Goal: Check status: Check status

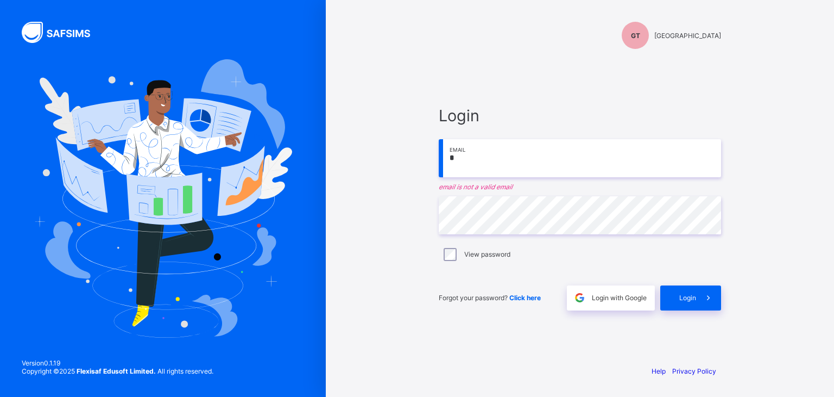
type input "**********"
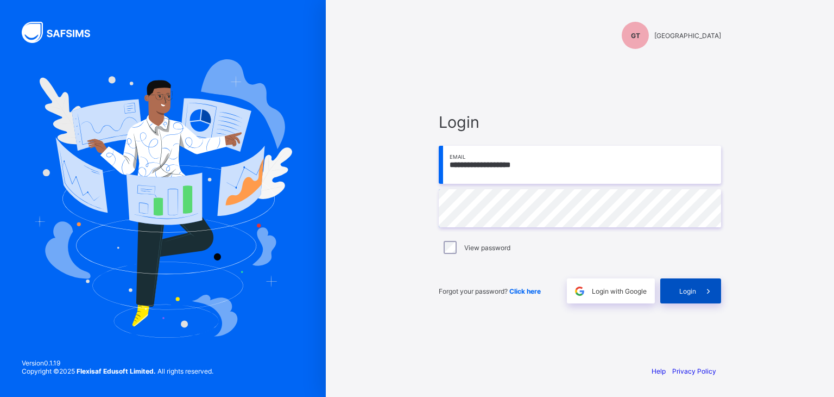
click at [688, 291] on span "Login" at bounding box center [688, 291] width 17 height 8
type input "**********"
click at [685, 288] on span "Login" at bounding box center [688, 291] width 17 height 8
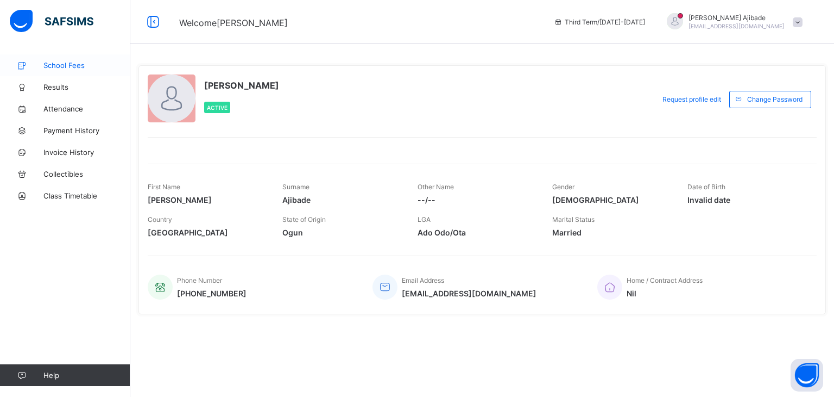
click at [78, 67] on span "School Fees" at bounding box center [86, 65] width 87 height 9
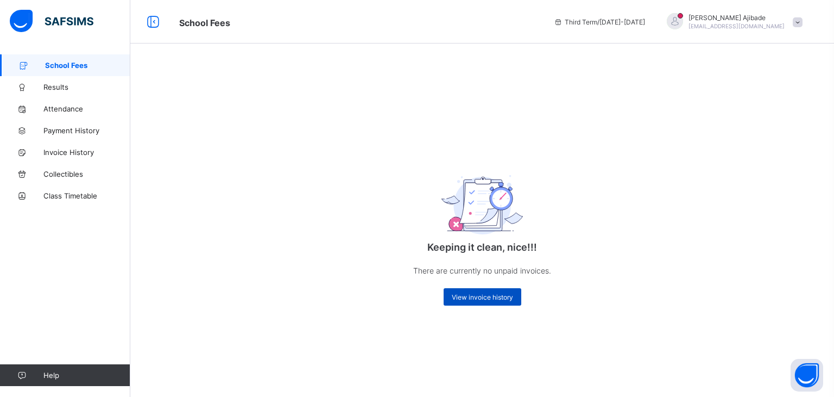
click at [478, 298] on span "View invoice history" at bounding box center [482, 297] width 61 height 8
click at [480, 294] on span "View invoice history" at bounding box center [482, 297] width 61 height 8
click at [60, 86] on span "Results" at bounding box center [86, 87] width 87 height 9
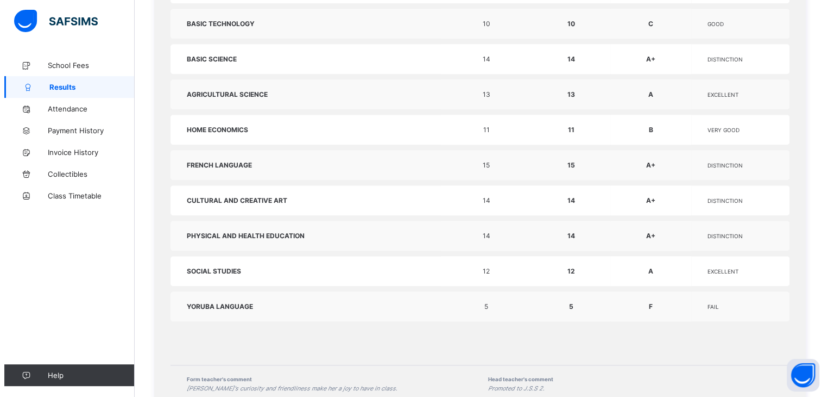
scroll to position [767, 0]
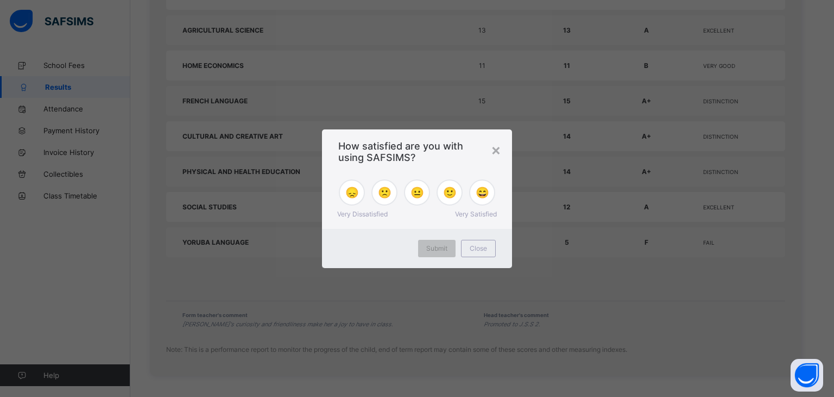
click at [97, 282] on div "× How satisfied are you with using SAFSIMS? 😞 🙁 😐 🙂 😄 Very Dissatisfied Very Sa…" at bounding box center [417, 198] width 834 height 397
click at [495, 148] on div "×" at bounding box center [496, 149] width 10 height 18
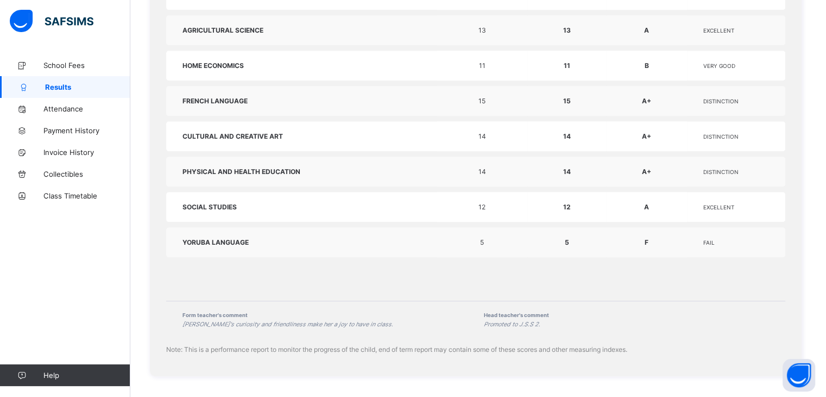
click at [495, 148] on td "14" at bounding box center [482, 136] width 91 height 30
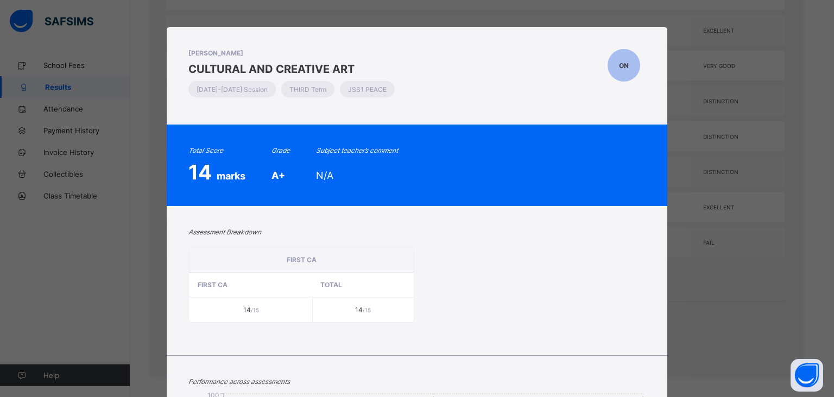
click at [495, 148] on div "Total Score 14 marks Grade A+ Subject teacher’s comment N/A" at bounding box center [417, 165] width 457 height 38
click at [93, 246] on div "OLAMIDE NOAH-AJIBADE CULTURAL AND CREATIVE ART 2024-2025 Session THIRD Term JSS…" at bounding box center [417, 198] width 834 height 397
click at [78, 104] on div "OLAMIDE NOAH-AJIBADE CULTURAL AND CREATIVE ART 2024-2025 Session THIRD Term JSS…" at bounding box center [417, 198] width 834 height 397
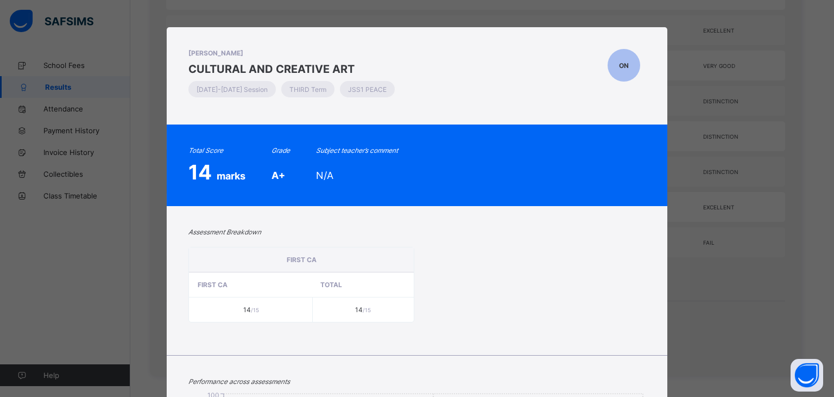
click at [720, 321] on div "OLAMIDE NOAH-AJIBADE CULTURAL AND CREATIVE ART 2024-2025 Session THIRD Term JSS…" at bounding box center [417, 198] width 834 height 397
click at [622, 65] on span "ON" at bounding box center [624, 65] width 10 height 8
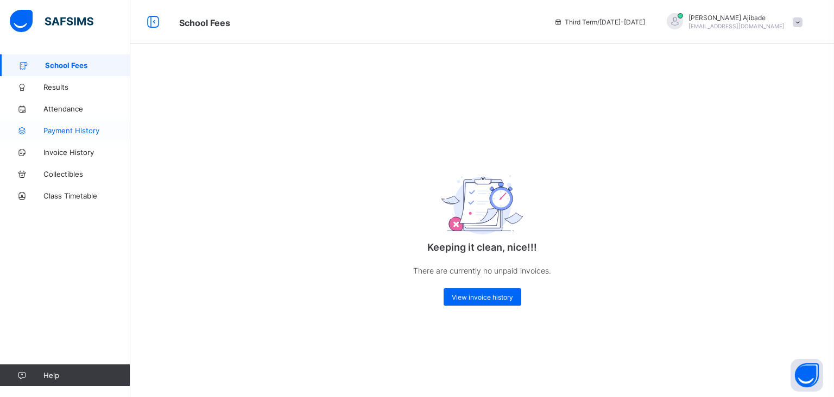
click at [69, 131] on span "Payment History" at bounding box center [86, 130] width 87 height 9
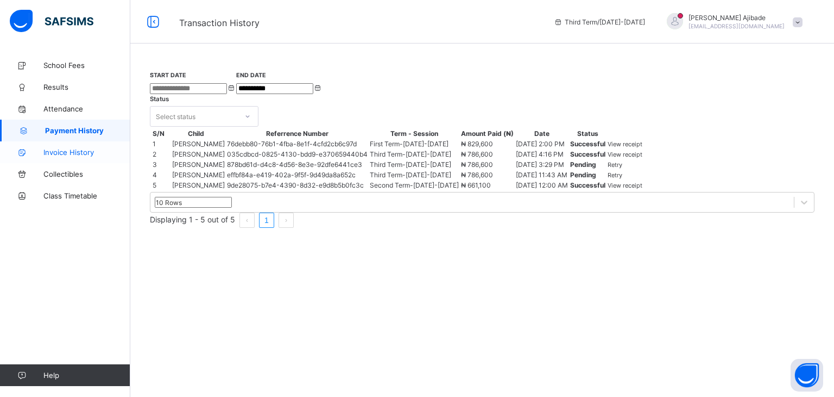
click at [79, 153] on span "Invoice History" at bounding box center [86, 152] width 87 height 9
